Goal: Information Seeking & Learning: Check status

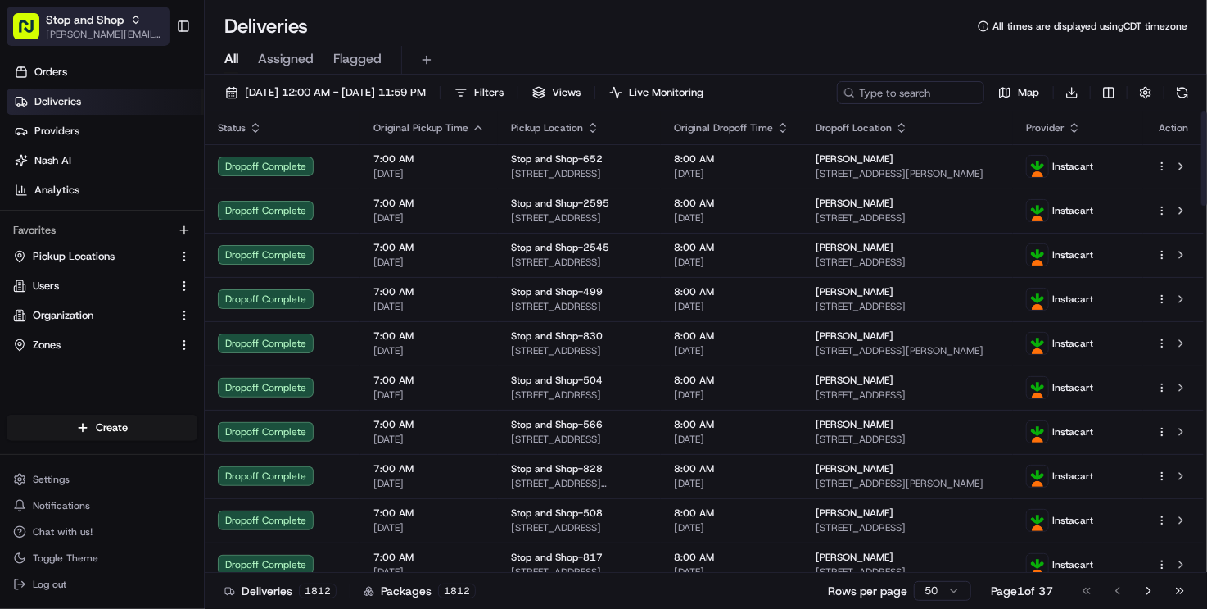
click at [125, 25] on div "Stop and Shop" at bounding box center [104, 19] width 117 height 16
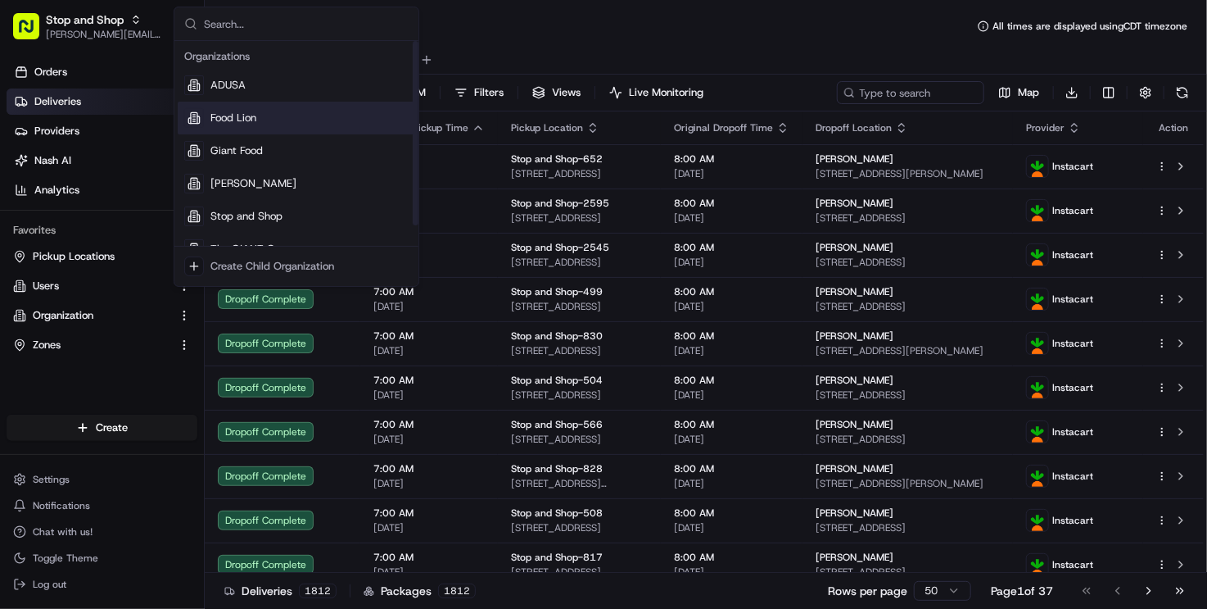
click at [295, 125] on div "Food Lion" at bounding box center [297, 118] width 238 height 33
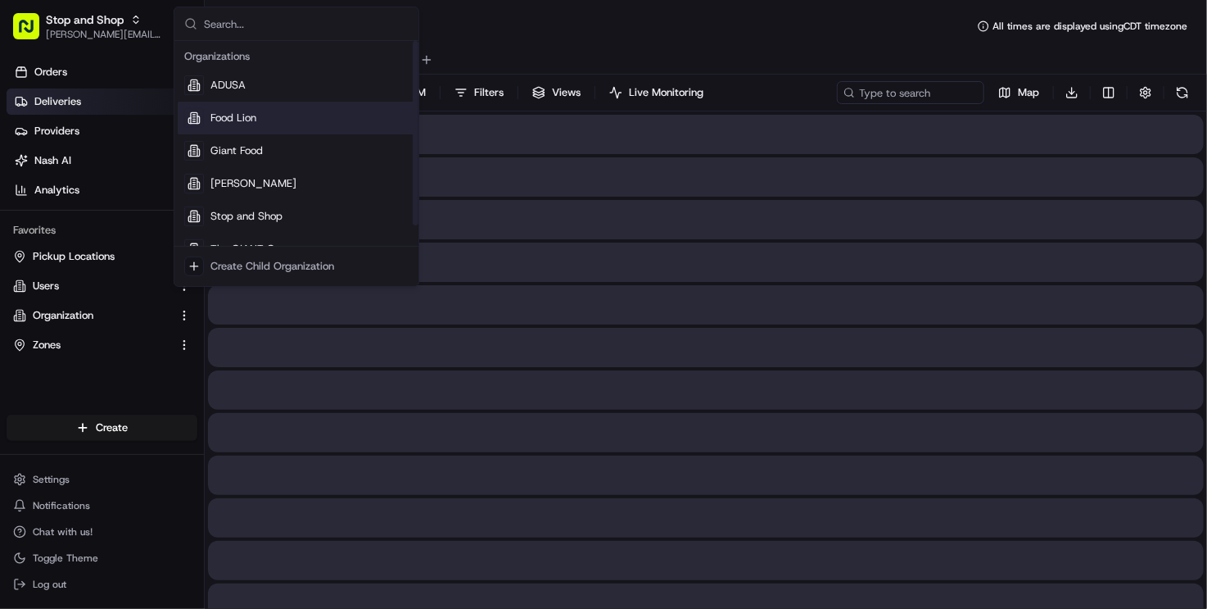
click at [274, 127] on div at bounding box center [706, 134] width 996 height 39
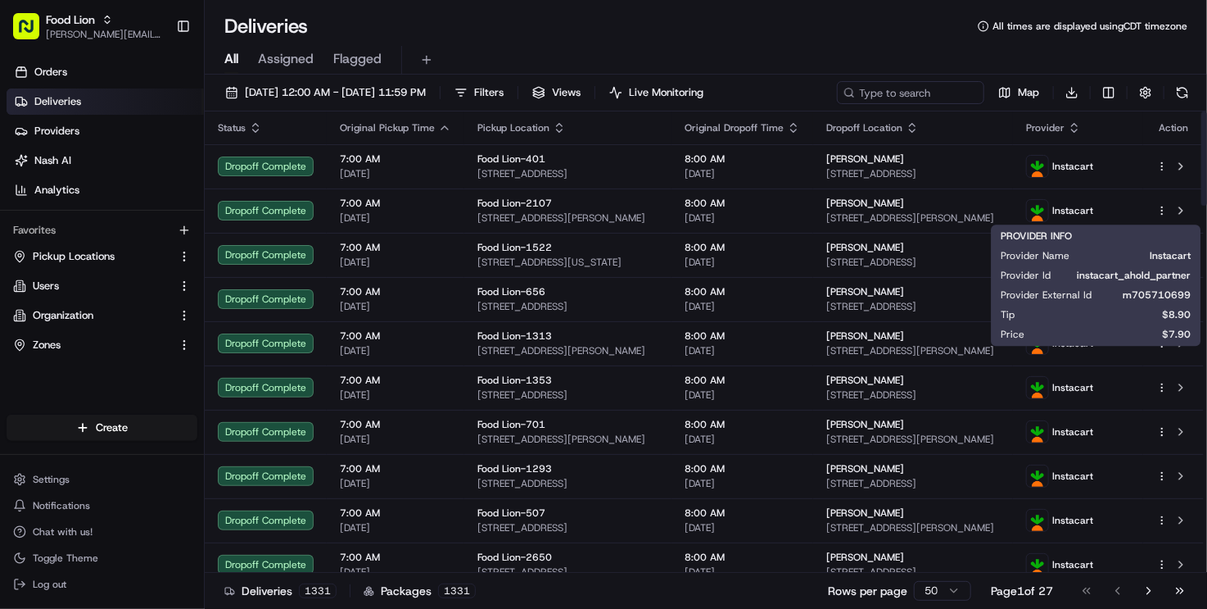
click at [1099, 128] on div "Provider" at bounding box center [1078, 127] width 104 height 13
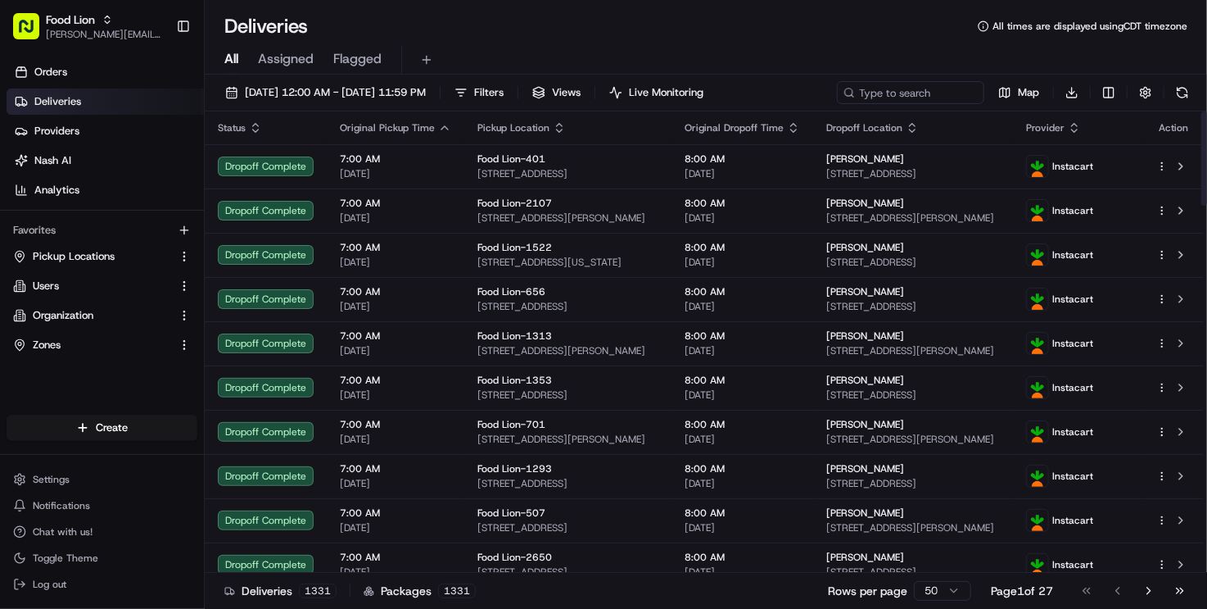
click at [1081, 124] on icon "button" at bounding box center [1074, 127] width 13 height 13
click at [1113, 148] on button "Provider (A-Z)" at bounding box center [1107, 148] width 111 height 20
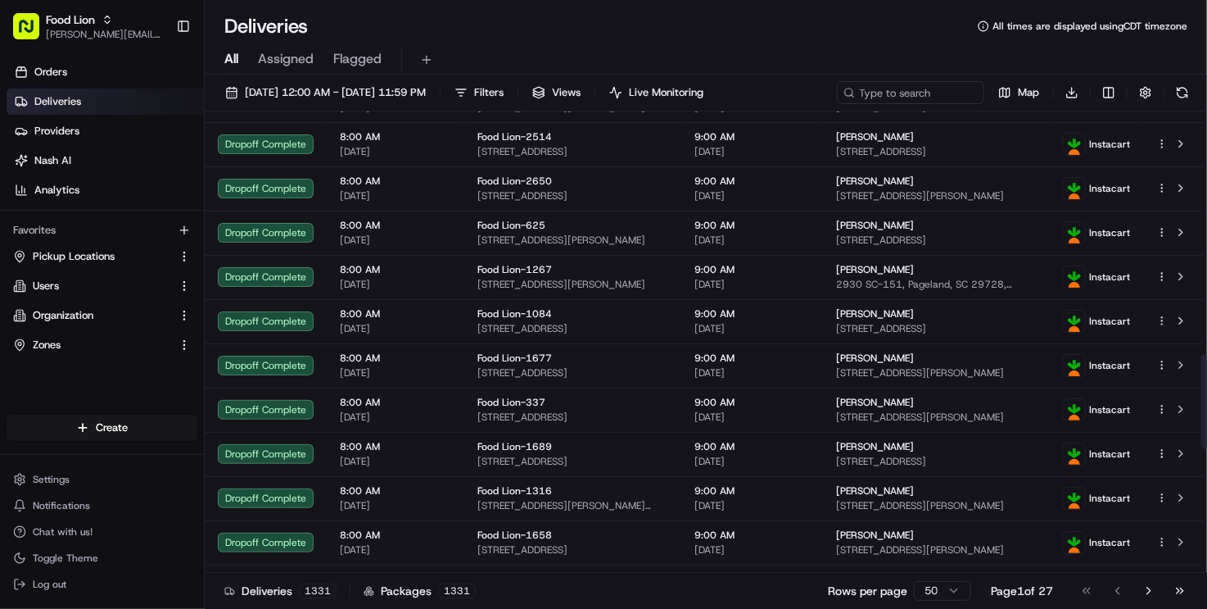
scroll to position [1783, 0]
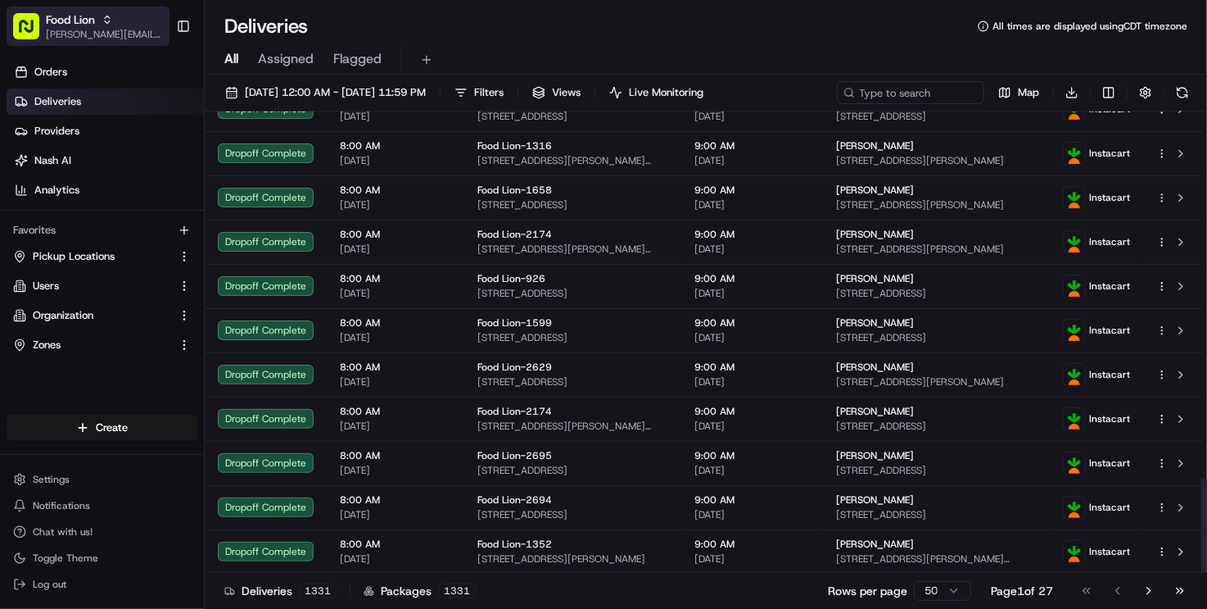
click at [124, 39] on span "[PERSON_NAME][EMAIL_ADDRESS][DOMAIN_NAME]" at bounding box center [104, 34] width 117 height 13
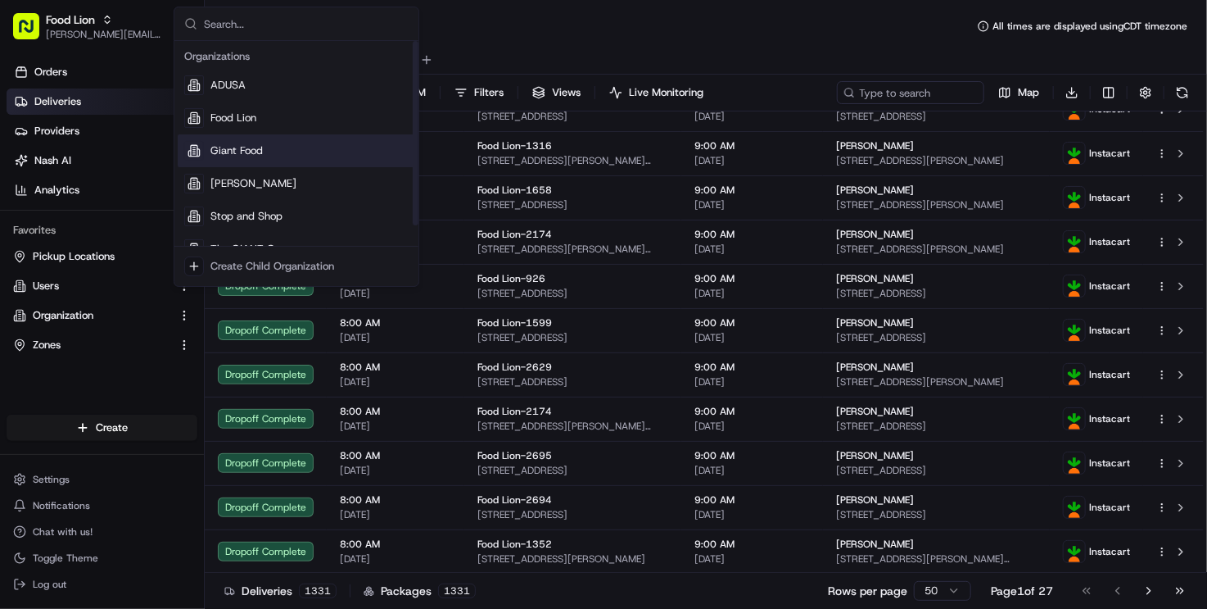
click at [301, 143] on div "Giant Food" at bounding box center [297, 150] width 238 height 33
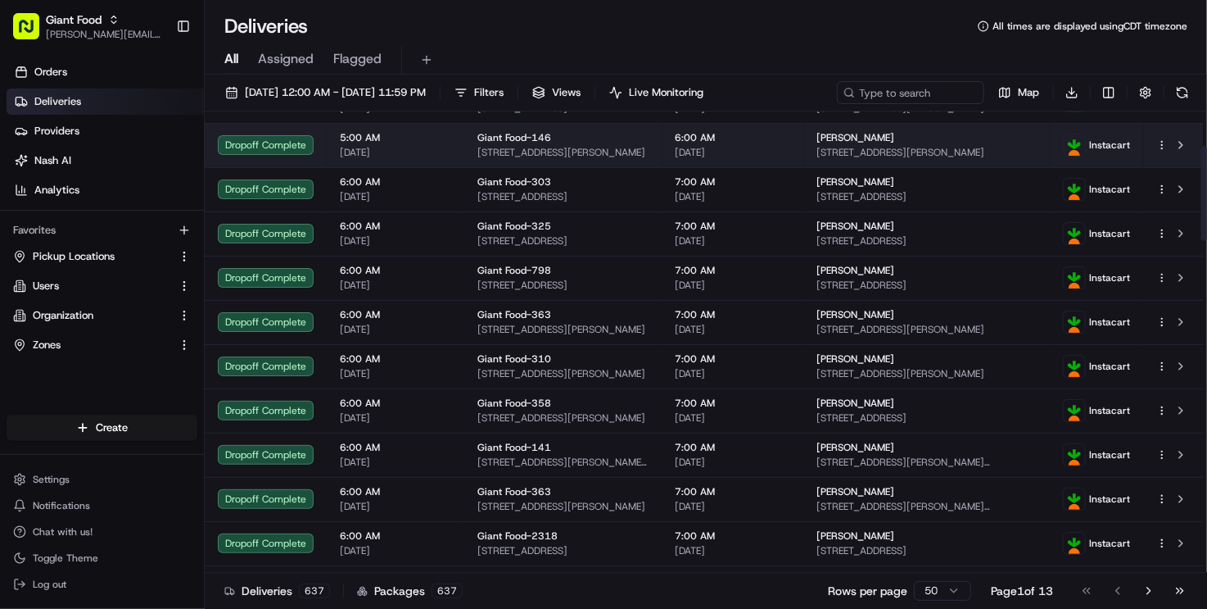
scroll to position [0, 0]
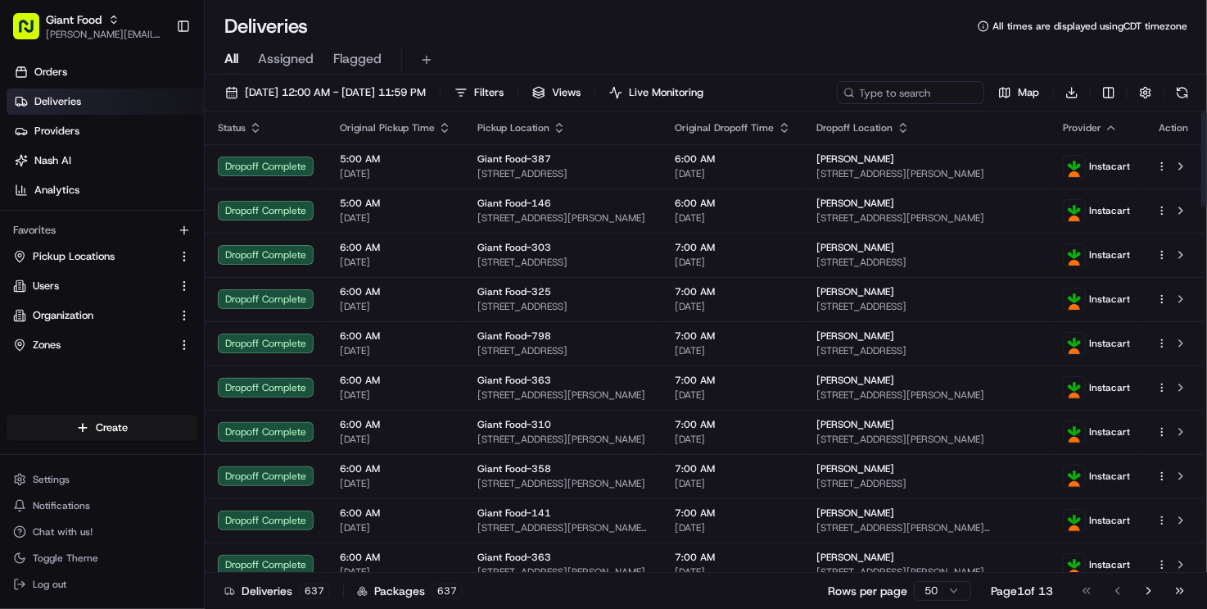
click at [1100, 128] on span "Provider" at bounding box center [1082, 127] width 39 height 13
click at [1117, 126] on icon "button" at bounding box center [1111, 127] width 13 height 13
click at [1122, 170] on button "Provider (Z-A)" at bounding box center [1112, 171] width 111 height 20
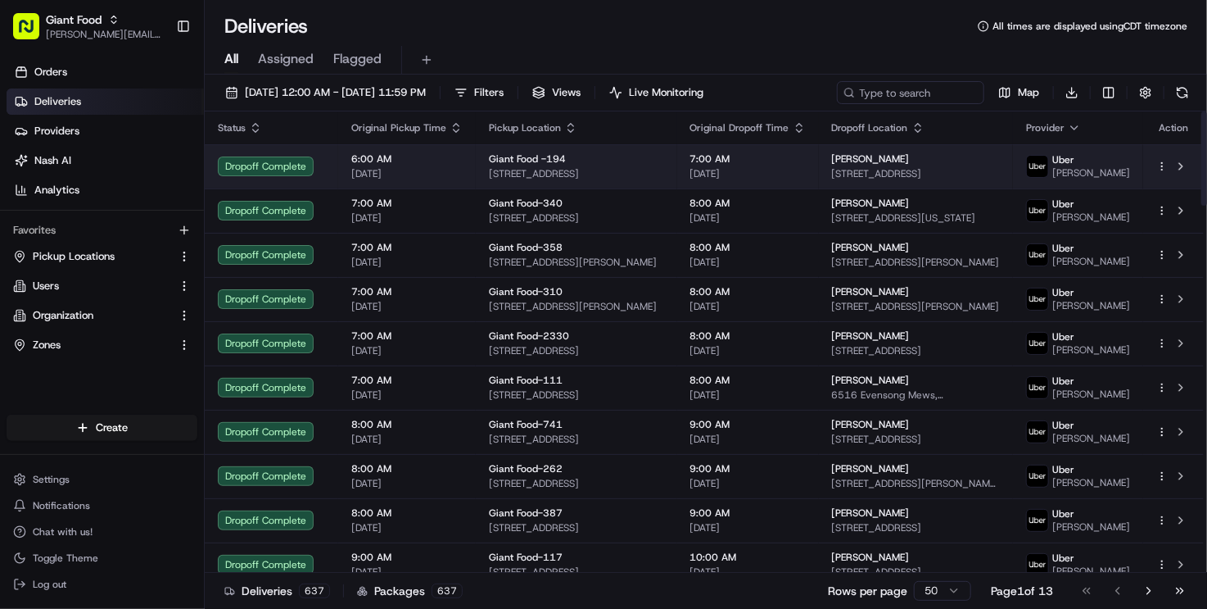
click at [1049, 167] on img at bounding box center [1037, 166] width 21 height 21
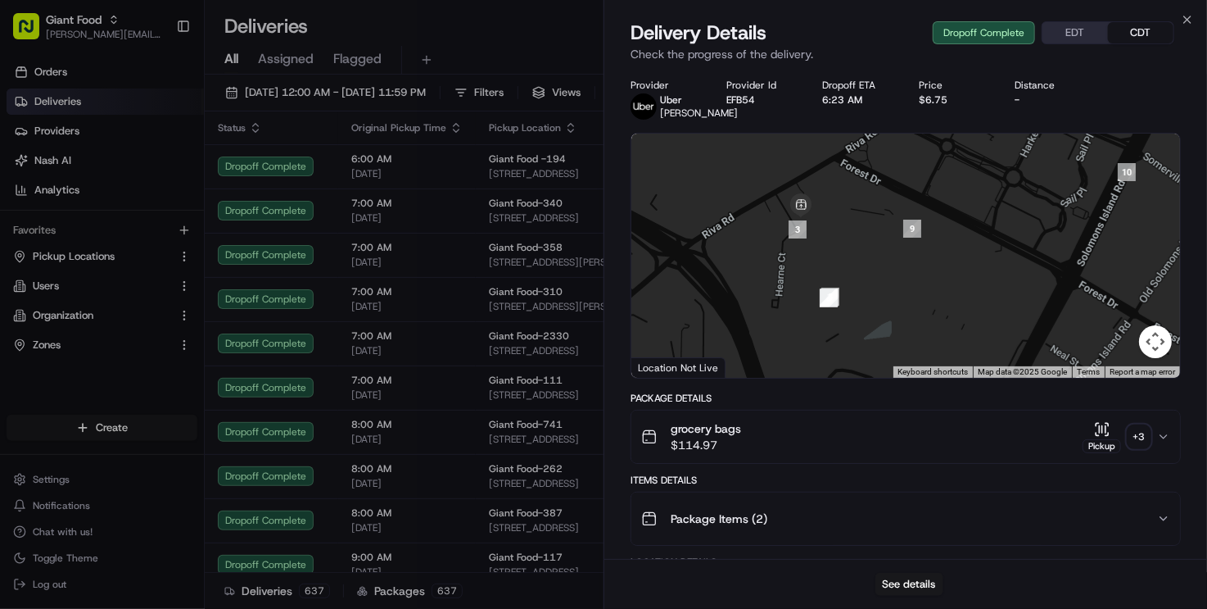
drag, startPoint x: 864, startPoint y: 261, endPoint x: 962, endPoint y: 171, distance: 132.2
click at [962, 171] on div at bounding box center [906, 256] width 549 height 244
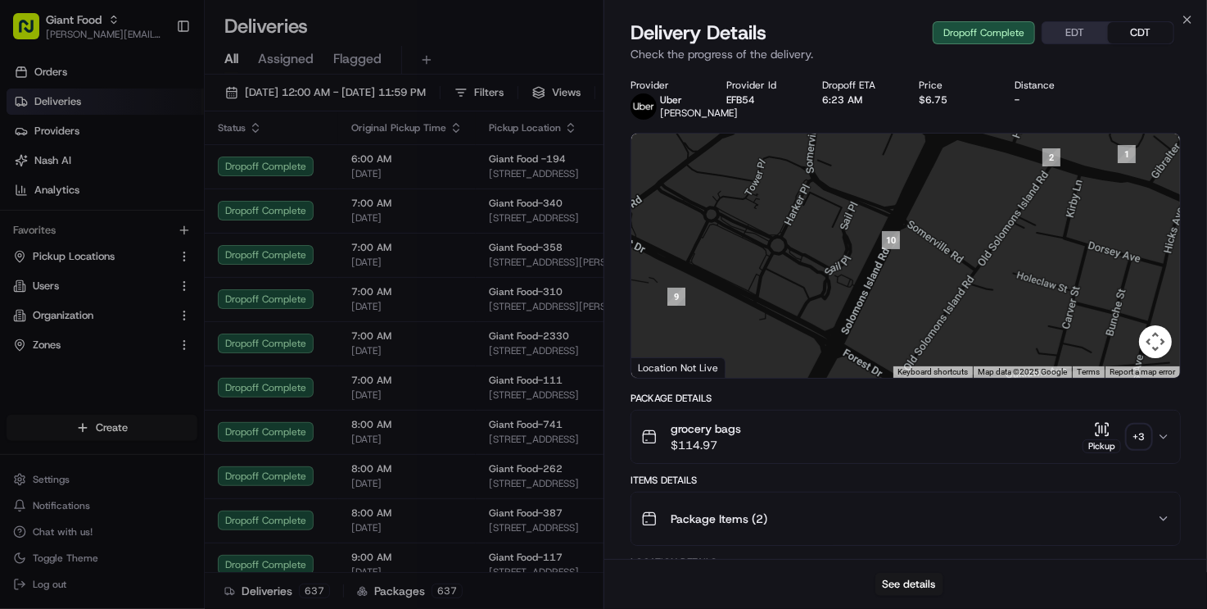
drag, startPoint x: 1013, startPoint y: 206, endPoint x: 775, endPoint y: 286, distance: 250.8
click at [775, 286] on div at bounding box center [906, 256] width 549 height 244
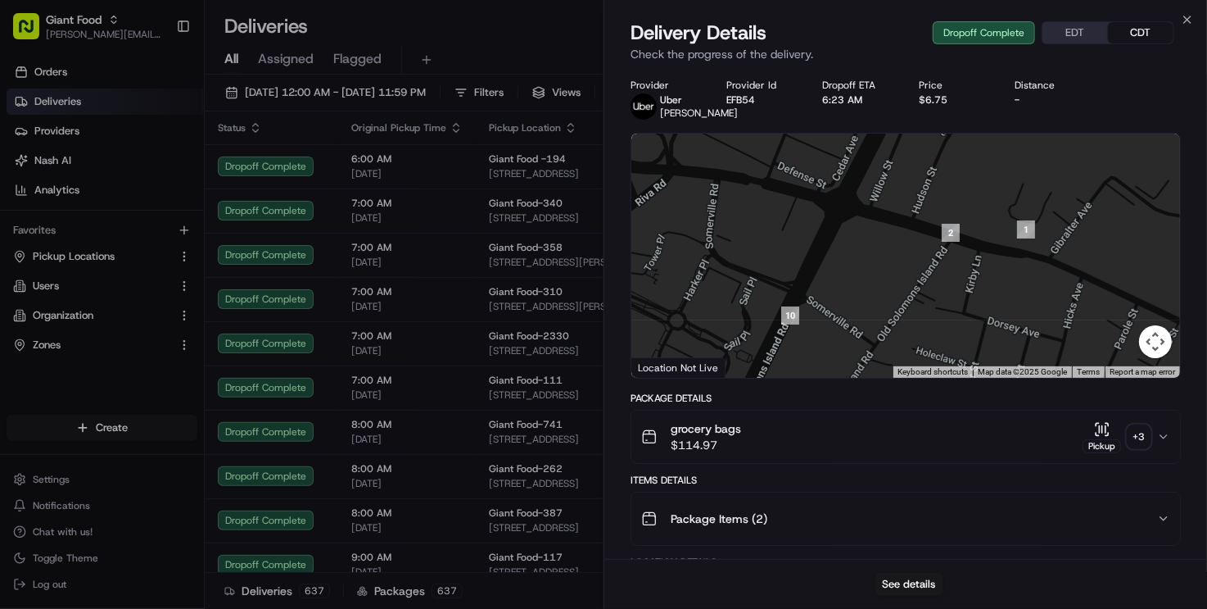
drag, startPoint x: 986, startPoint y: 305, endPoint x: 967, endPoint y: 297, distance: 21.0
click at [967, 301] on div at bounding box center [906, 256] width 549 height 244
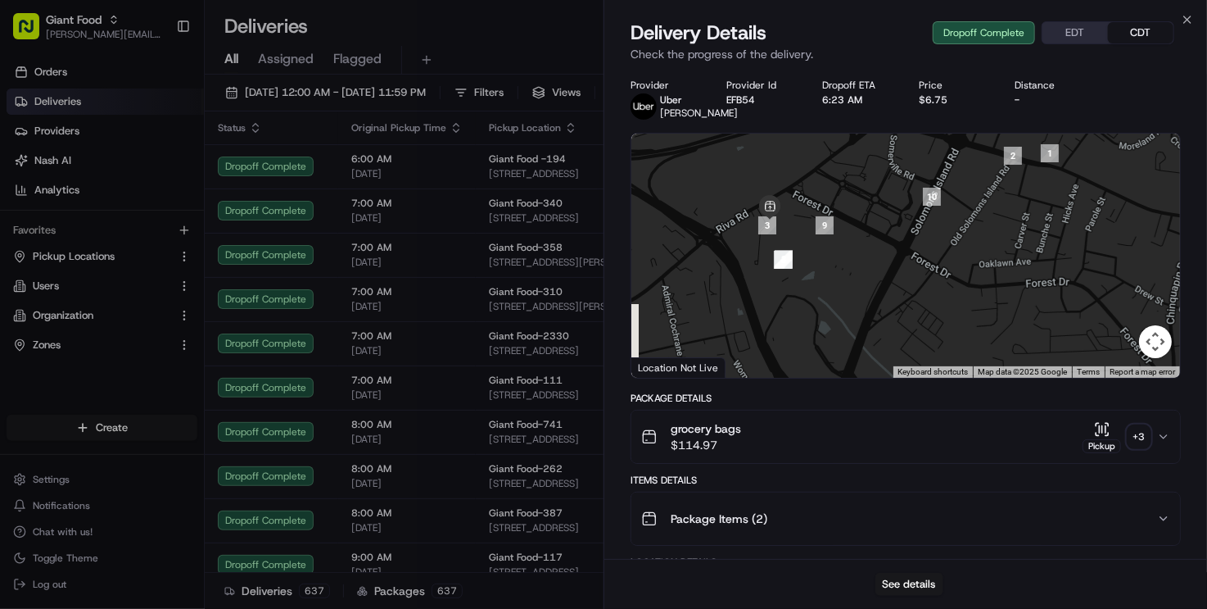
drag, startPoint x: 881, startPoint y: 245, endPoint x: 895, endPoint y: 164, distance: 82.2
click at [895, 164] on div at bounding box center [906, 256] width 549 height 244
